Goal: Task Accomplishment & Management: Manage account settings

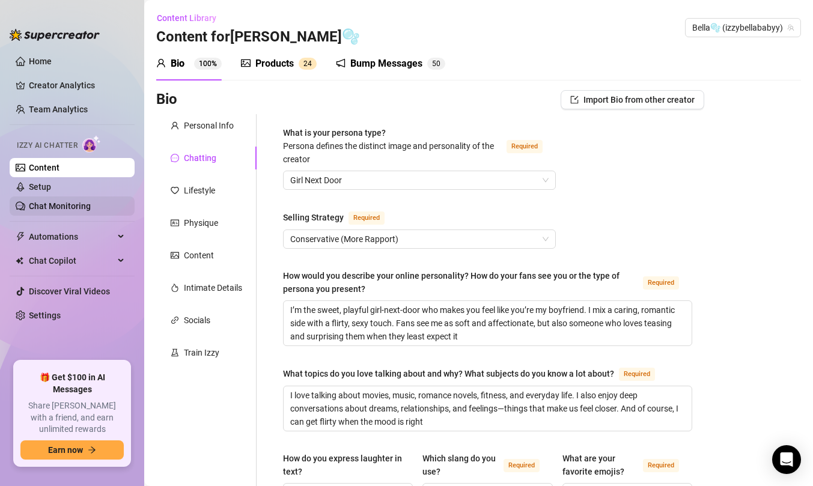
click at [60, 211] on link "Chat Monitoring" at bounding box center [60, 206] width 62 height 10
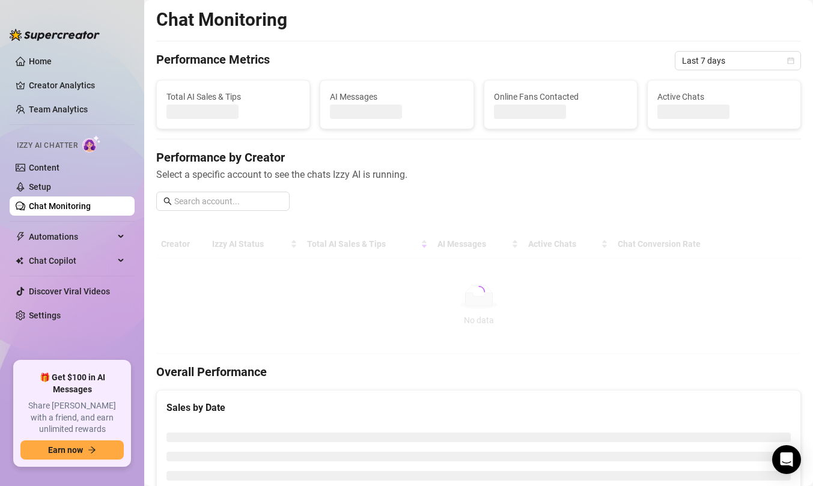
click at [57, 227] on ul "Home Creator Analytics Team Analytics Izzy AI Chatter Content Setup Chat Monito…" at bounding box center [72, 202] width 125 height 310
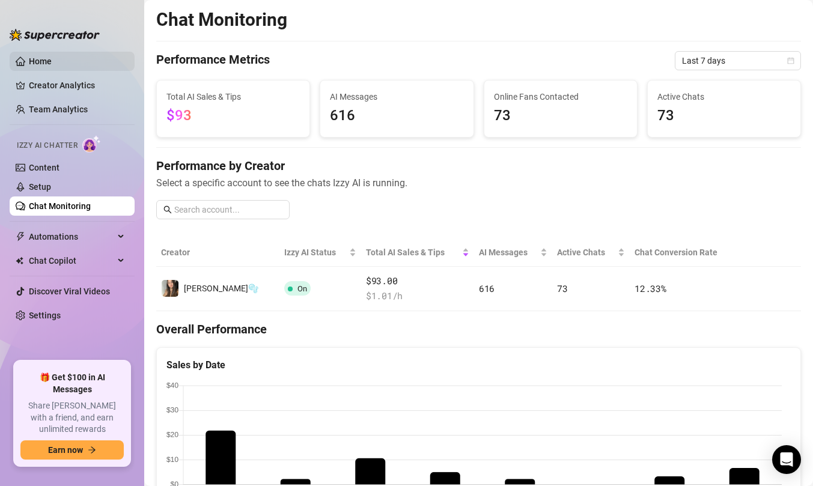
click at [43, 58] on link "Home" at bounding box center [40, 62] width 23 height 10
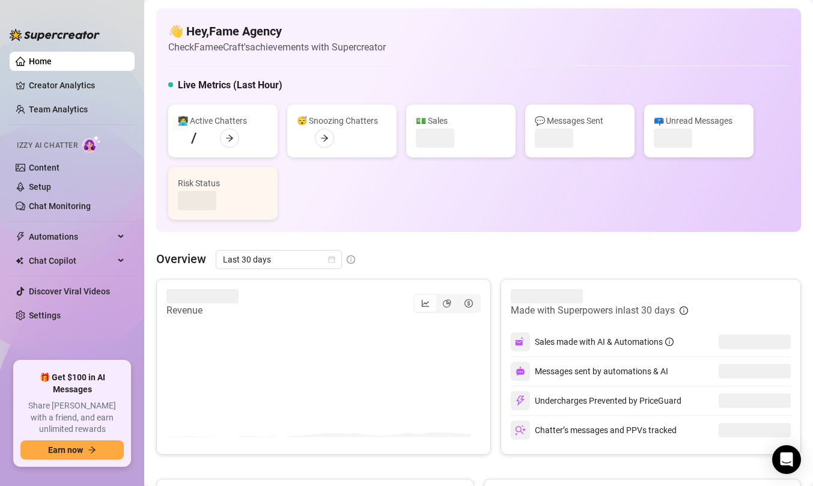
click at [43, 58] on link "Home" at bounding box center [40, 62] width 23 height 10
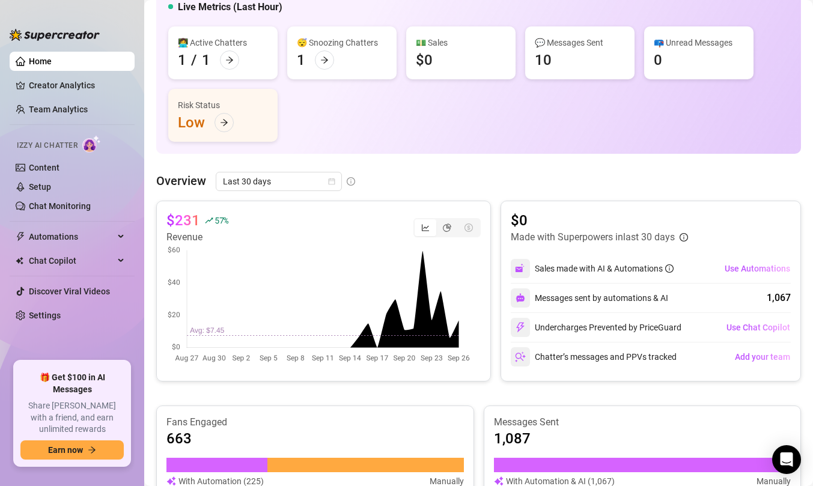
scroll to position [356, 0]
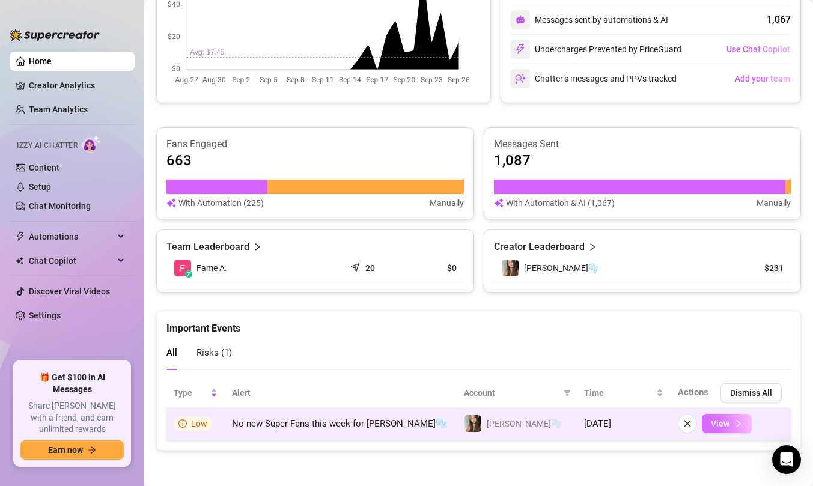
click at [727, 418] on button "View" at bounding box center [727, 423] width 50 height 19
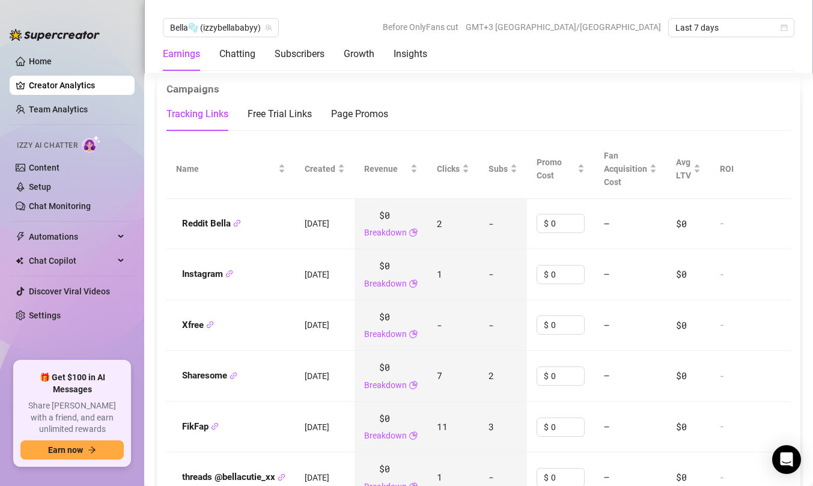
scroll to position [1324, 0]
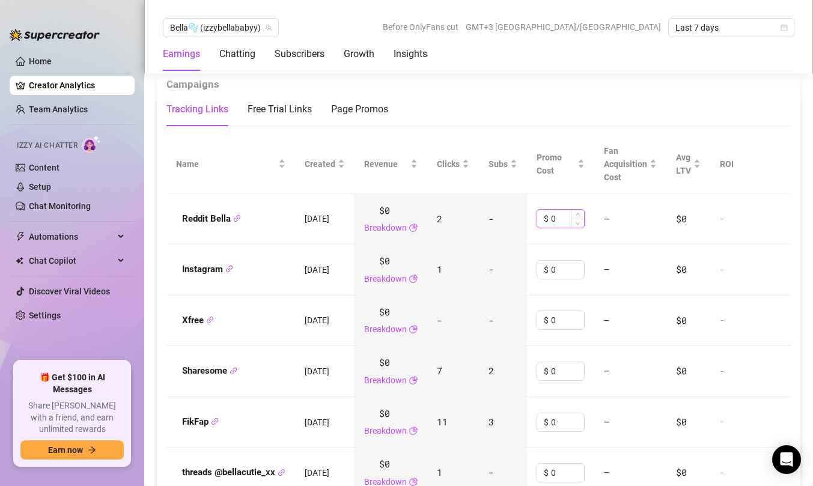
click at [567, 223] on input "0" at bounding box center [567, 219] width 33 height 18
type input "7"
click at [694, 256] on td "$0" at bounding box center [689, 270] width 44 height 51
click at [574, 222] on input "600" at bounding box center [567, 219] width 33 height 18
type input "6"
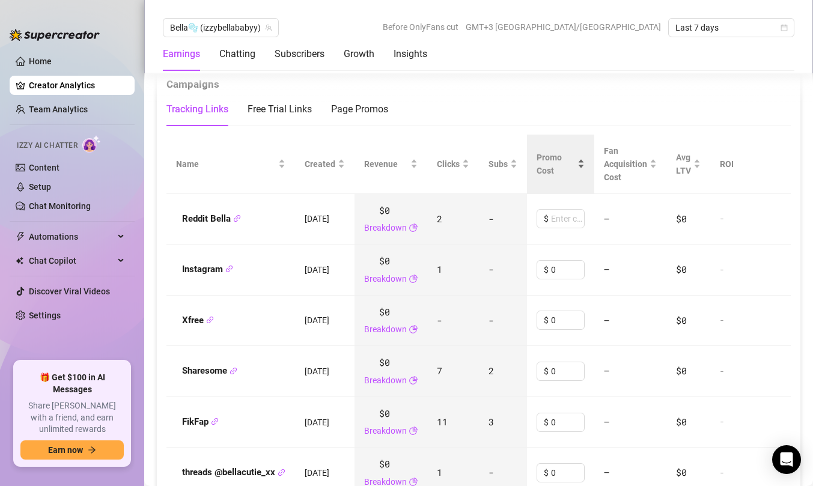
click at [573, 177] on div "Promo Cost" at bounding box center [561, 164] width 48 height 26
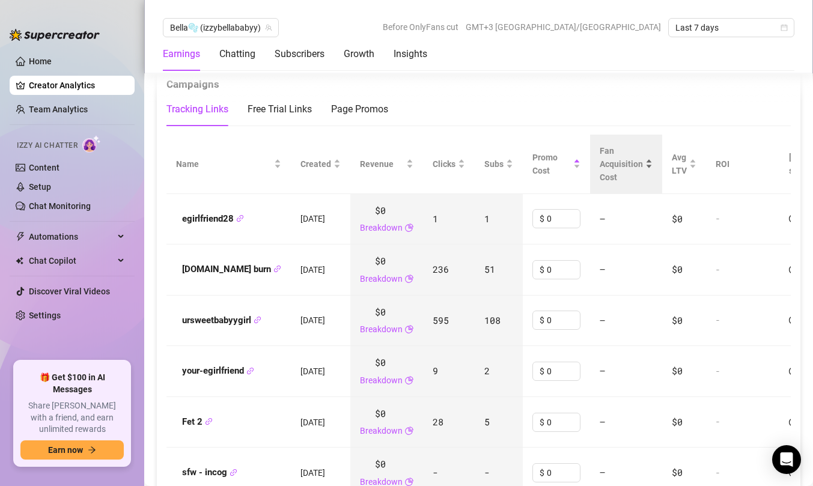
click at [600, 165] on div "Fan Acquisition Cost" at bounding box center [626, 164] width 53 height 40
click at [600, 163] on div "Fan Acquisition Cost" at bounding box center [626, 164] width 53 height 40
